Goal: Transaction & Acquisition: Purchase product/service

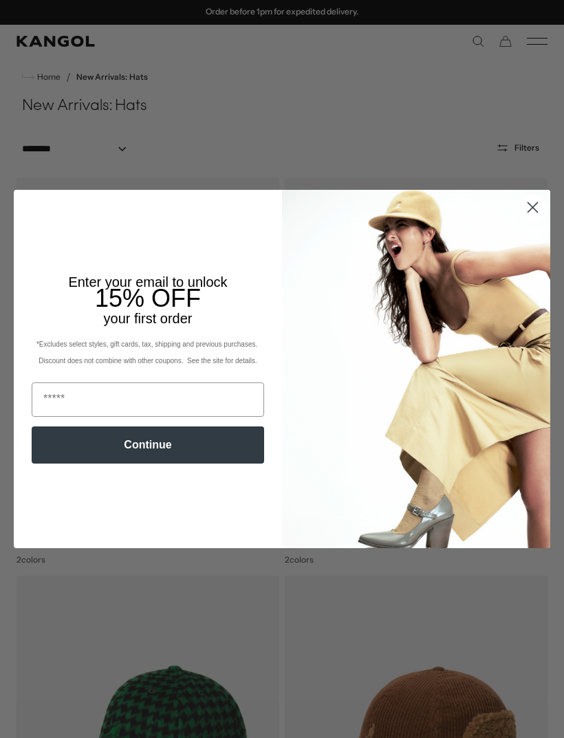
click at [535, 208] on circle "Close dialog" at bounding box center [532, 207] width 23 height 23
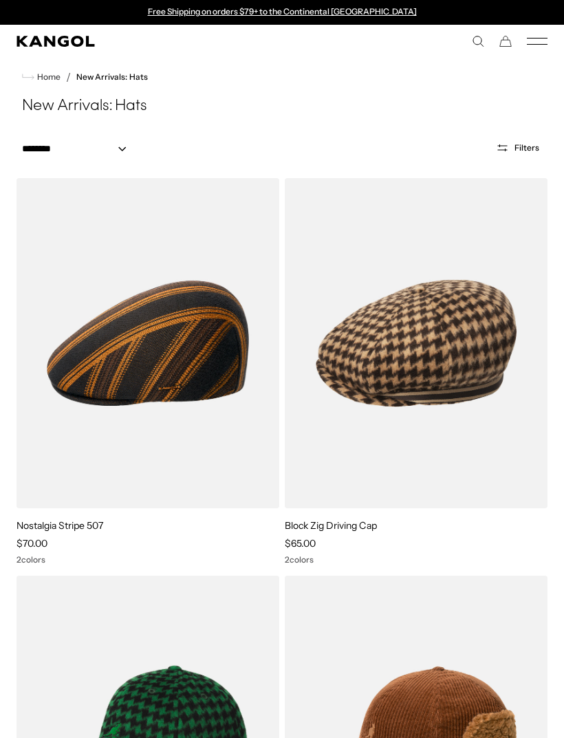
click at [91, 529] on link "Nostalgia Stripe 507" at bounding box center [60, 525] width 87 height 12
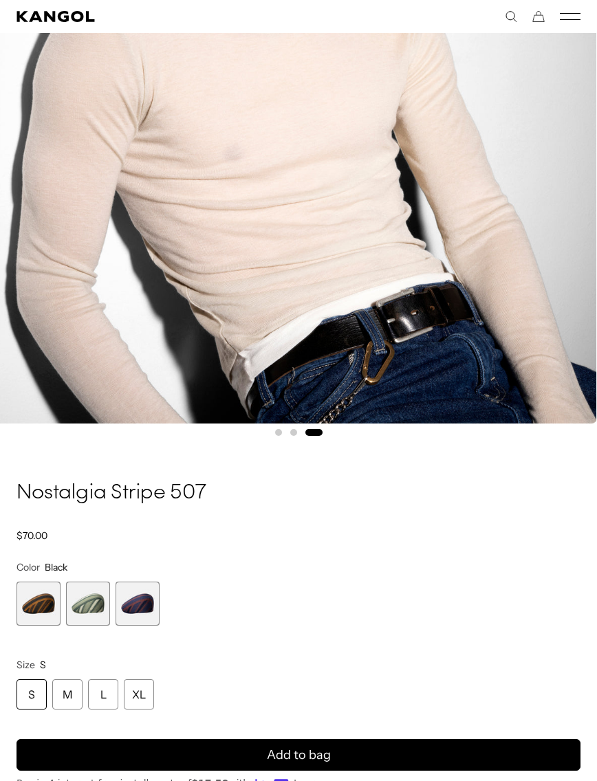
scroll to position [0, 283]
click at [142, 603] on span "3 of 3" at bounding box center [138, 604] width 44 height 44
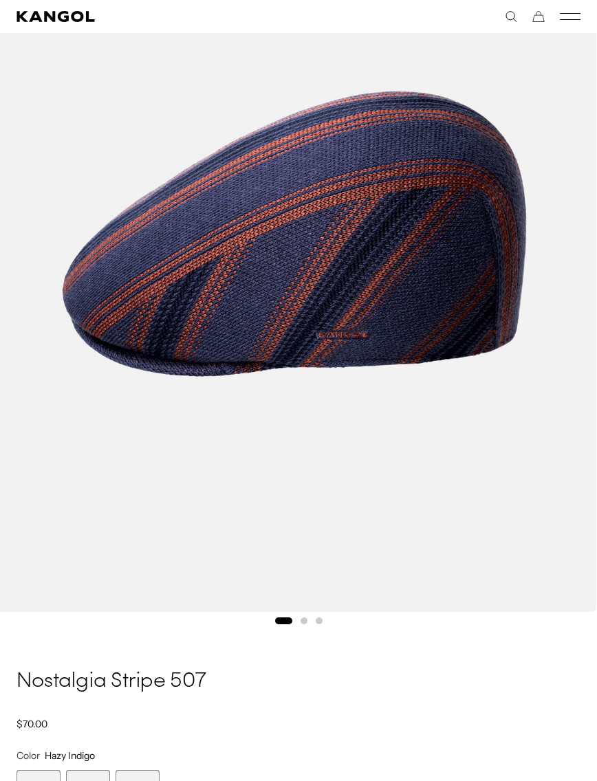
scroll to position [0, 283]
click at [86, 759] on span "2 of 3" at bounding box center [88, 792] width 44 height 44
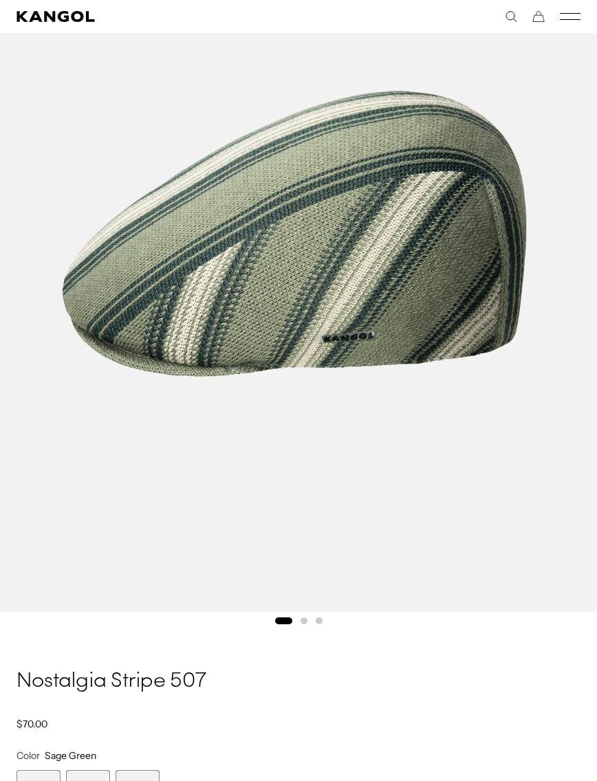
click at [45, 759] on span "1 of 3" at bounding box center [39, 792] width 44 height 44
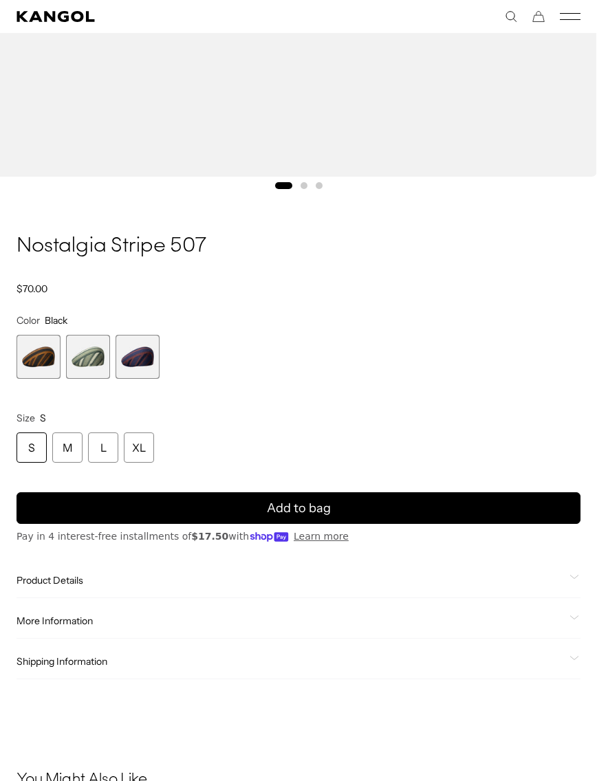
scroll to position [699, 0]
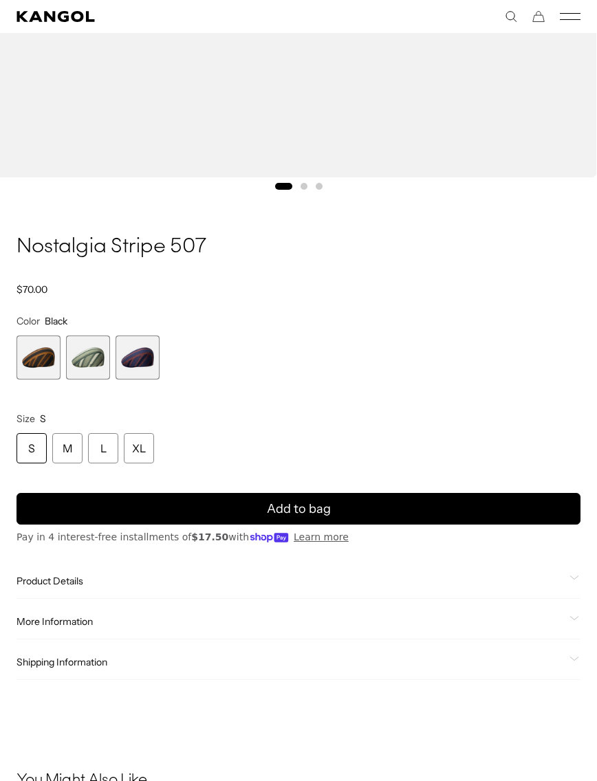
click at [32, 442] on div "S" at bounding box center [32, 448] width 30 height 30
click at [39, 449] on div "S" at bounding box center [32, 448] width 30 height 30
click at [309, 505] on span "Add to bag" at bounding box center [299, 509] width 64 height 19
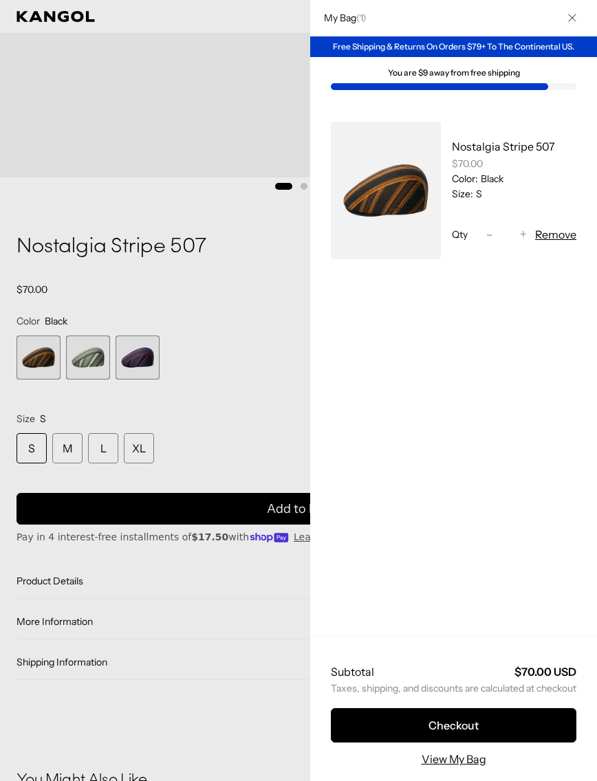
scroll to position [0, 0]
